Goal: Task Accomplishment & Management: Complete application form

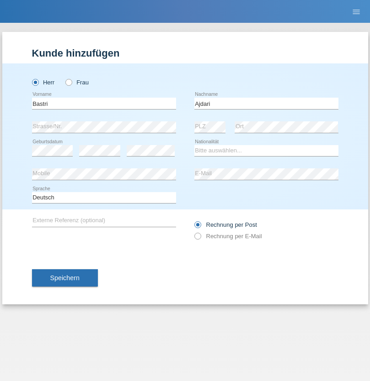
type input "Ajdari"
select select "MK"
select select "C"
select select "01"
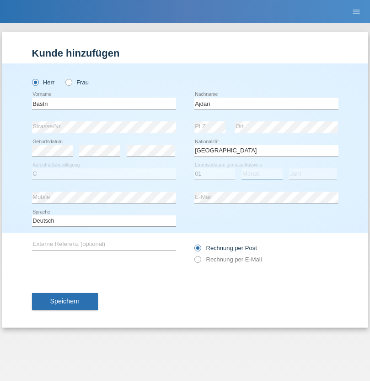
select select "02"
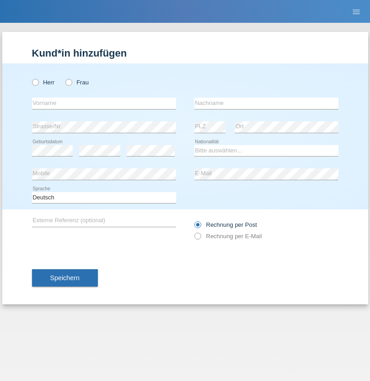
radio input "true"
click at [104, 103] on input "text" at bounding box center [104, 103] width 144 height 11
type input "Serigne"
click at [266, 103] on input "text" at bounding box center [266, 103] width 144 height 11
type input "Diop"
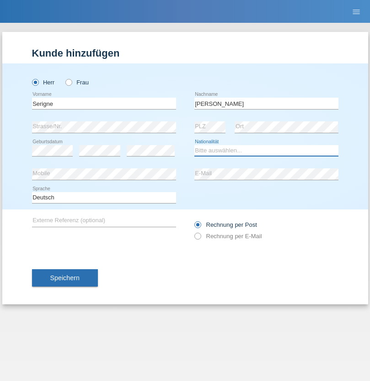
select select "IT"
select select "C"
select select "05"
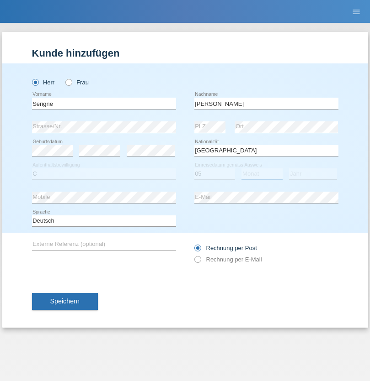
select select "04"
select select "2021"
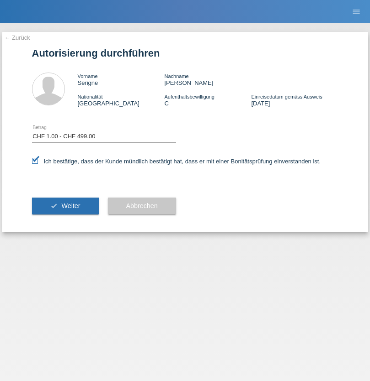
select select "1"
click at [65, 206] on span "Weiter" at bounding box center [70, 205] width 19 height 7
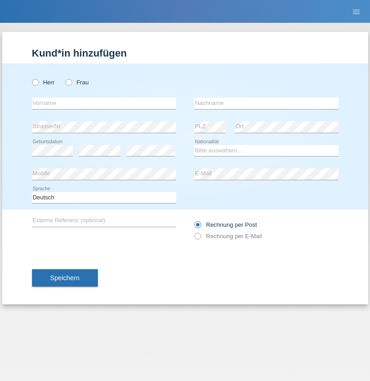
radio input "true"
click at [104, 103] on input "text" at bounding box center [104, 103] width 144 height 11
type input "[PERSON_NAME]"
click at [266, 103] on input "text" at bounding box center [266, 103] width 144 height 11
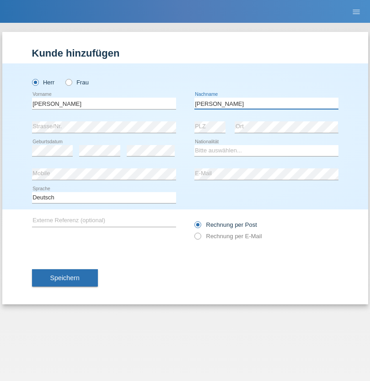
type input "[PERSON_NAME]"
select select "CH"
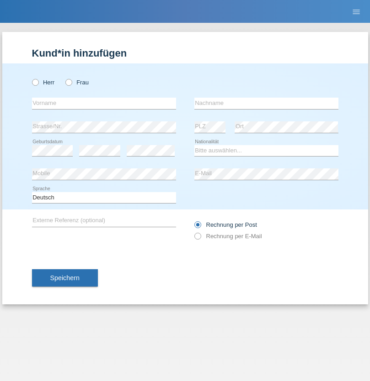
radio input "true"
click at [104, 103] on input "text" at bounding box center [104, 103] width 144 height 11
type input "Alban"
click at [266, 103] on input "text" at bounding box center [266, 103] width 144 height 11
type input "Selmonaj"
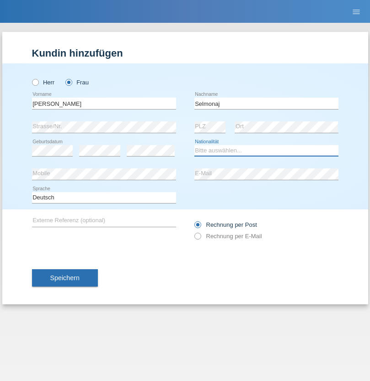
select select "CH"
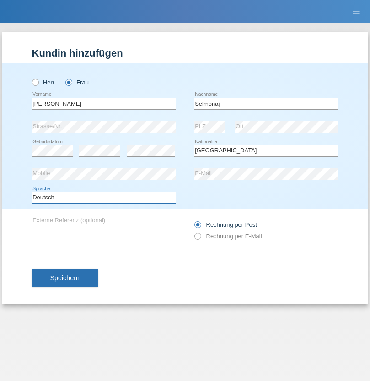
select select "en"
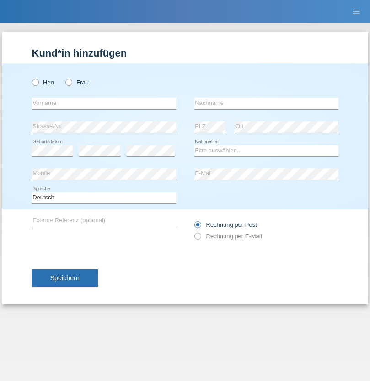
radio input "true"
click at [104, 103] on input "text" at bounding box center [104, 103] width 144 height 11
type input "[PERSON_NAME]"
click at [266, 103] on input "text" at bounding box center [266, 103] width 144 height 11
type input "Mehlhorn"
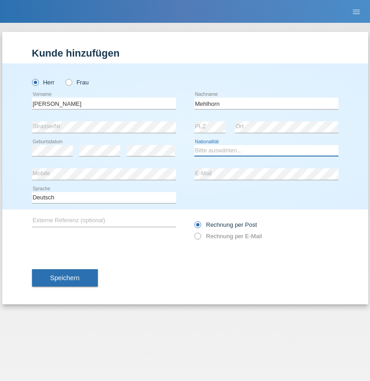
select select "CH"
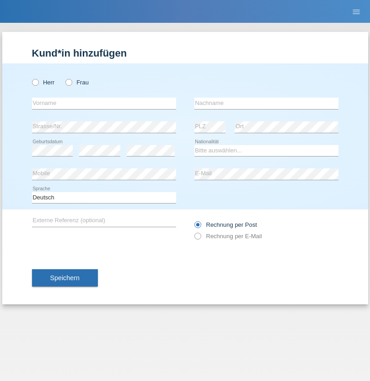
radio input "true"
click at [104, 103] on input "text" at bounding box center [104, 103] width 144 height 11
type input "Cristina"
click at [266, 103] on input "text" at bounding box center [266, 103] width 144 height 11
type input "Papuc"
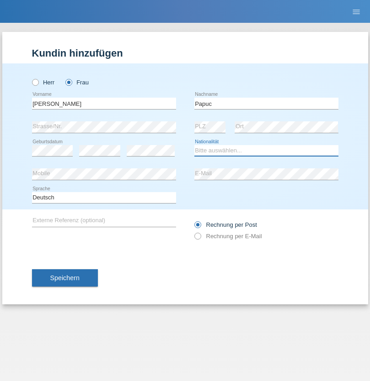
select select "RO"
select select "C"
select select "30"
select select "07"
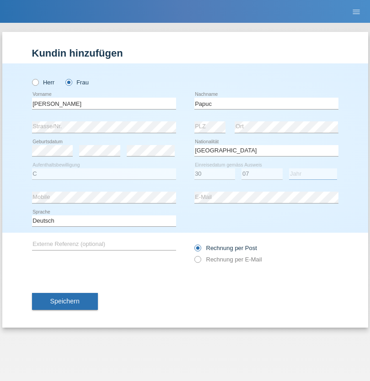
select select "2019"
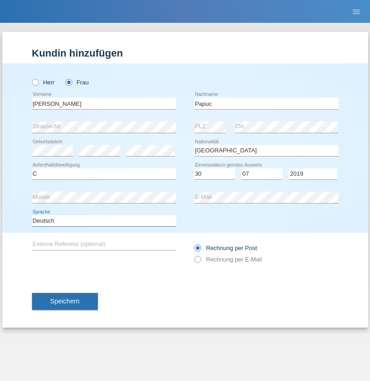
select select "en"
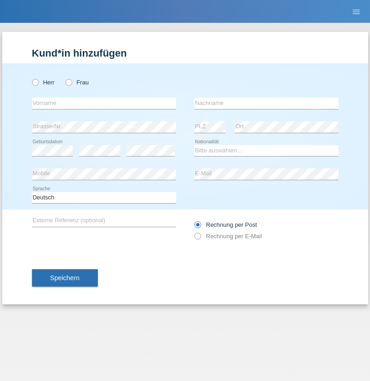
radio input "true"
click at [104, 103] on input "text" at bounding box center [104, 103] width 144 height 11
type input "Dikbaş"
click at [266, 103] on input "text" at bounding box center [266, 103] width 144 height 11
type input "Nuray"
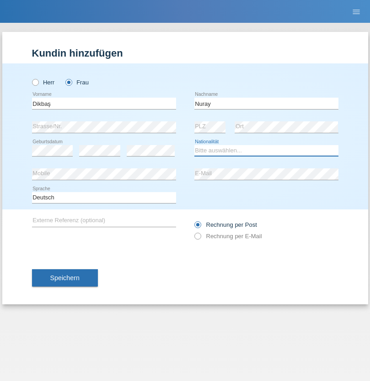
select select "TR"
select select "C"
select select "09"
select select "11"
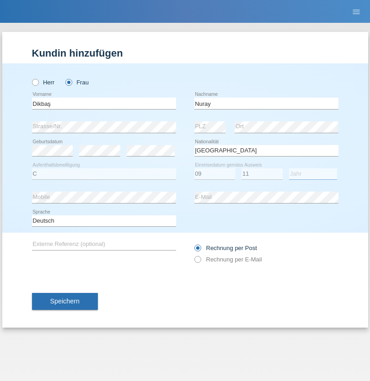
select select "1994"
